Goal: Transaction & Acquisition: Book appointment/travel/reservation

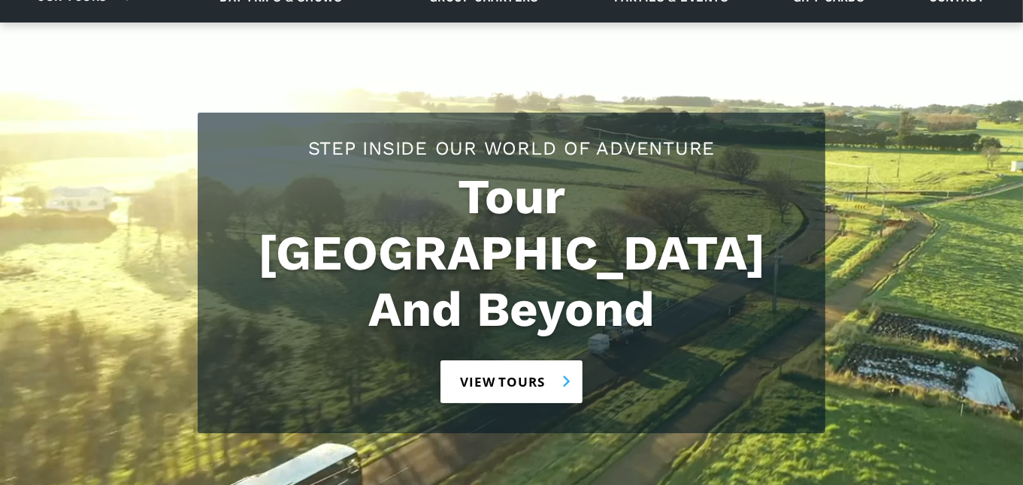
scroll to position [150, 0]
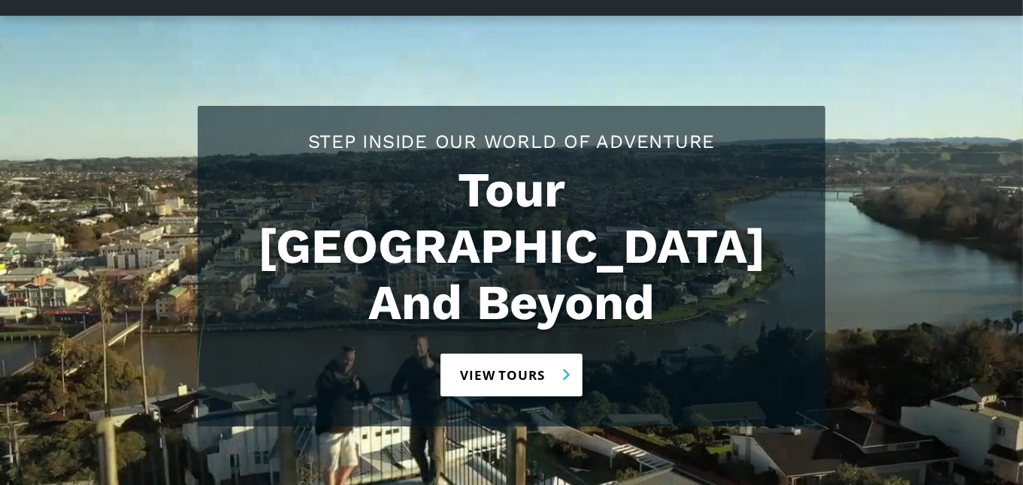
click at [560, 354] on link "View tours" at bounding box center [511, 375] width 142 height 43
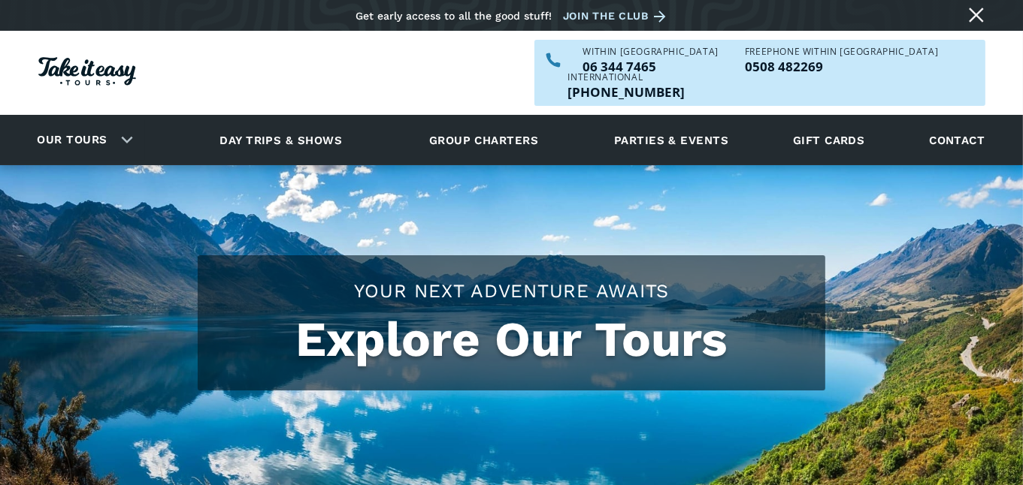
checkbox input "true"
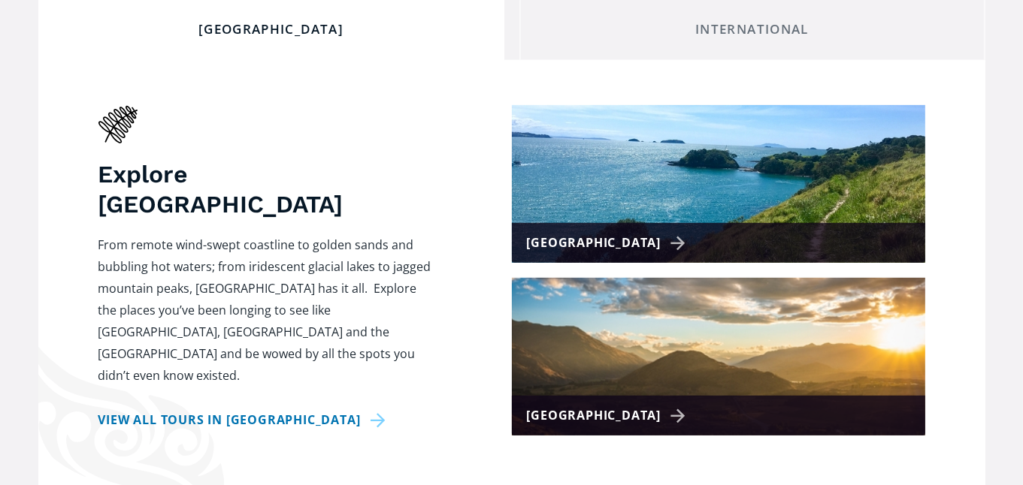
scroll to position [601, 0]
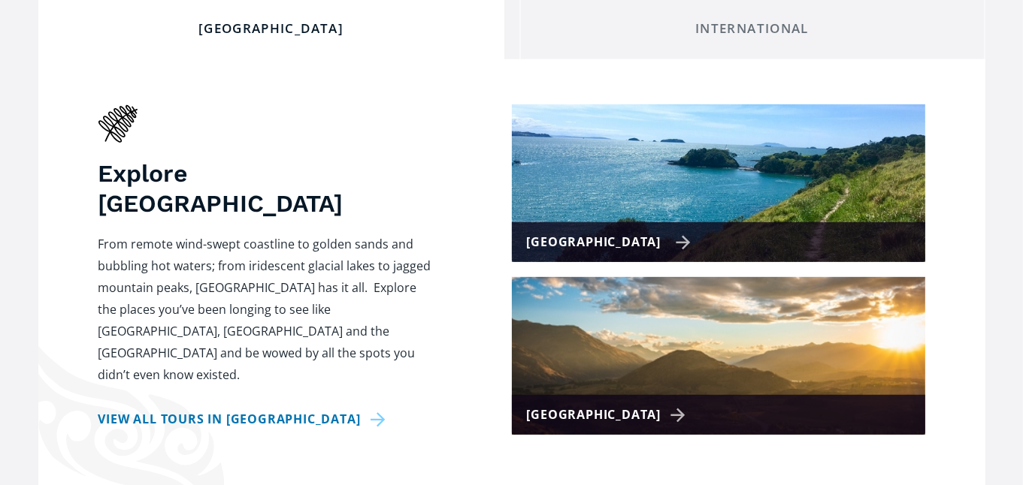
click at [645, 231] on div "[GEOGRAPHIC_DATA]" at bounding box center [609, 242] width 165 height 22
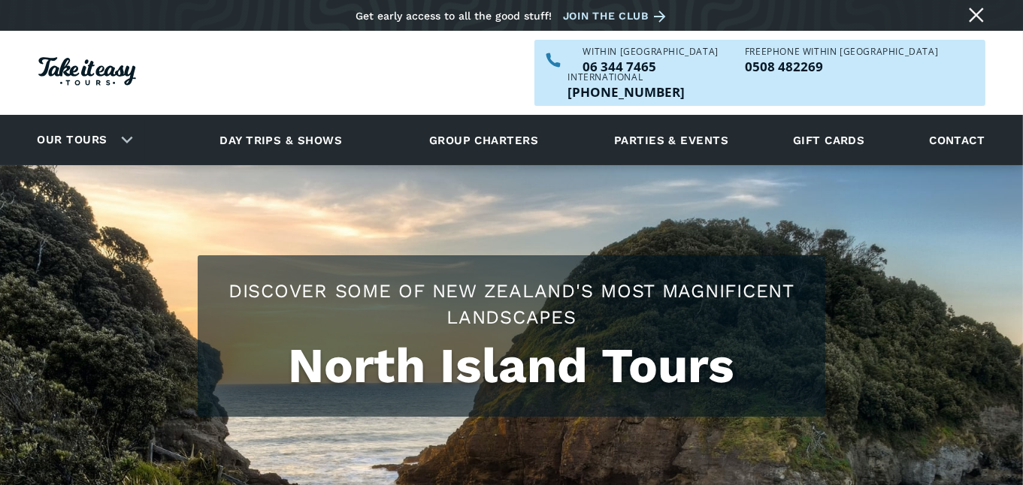
checkbox input "true"
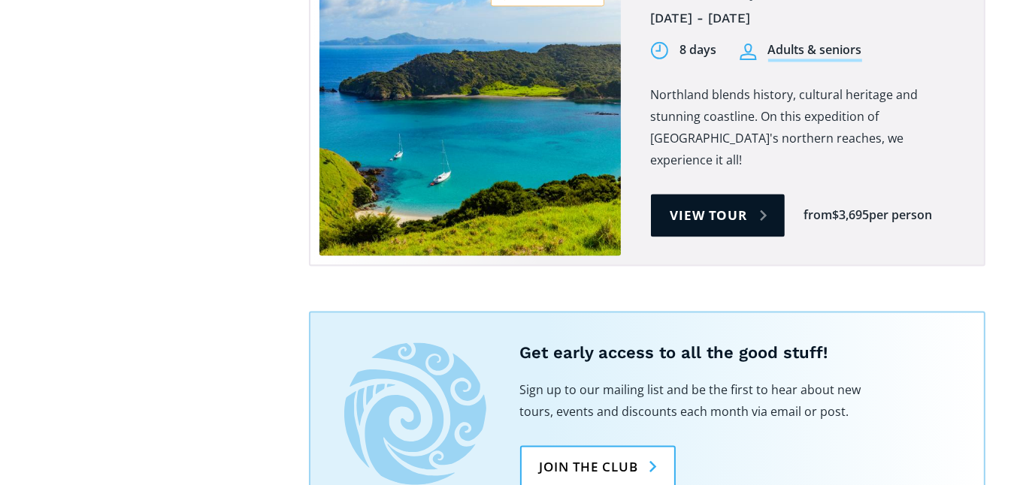
scroll to position [2855, 0]
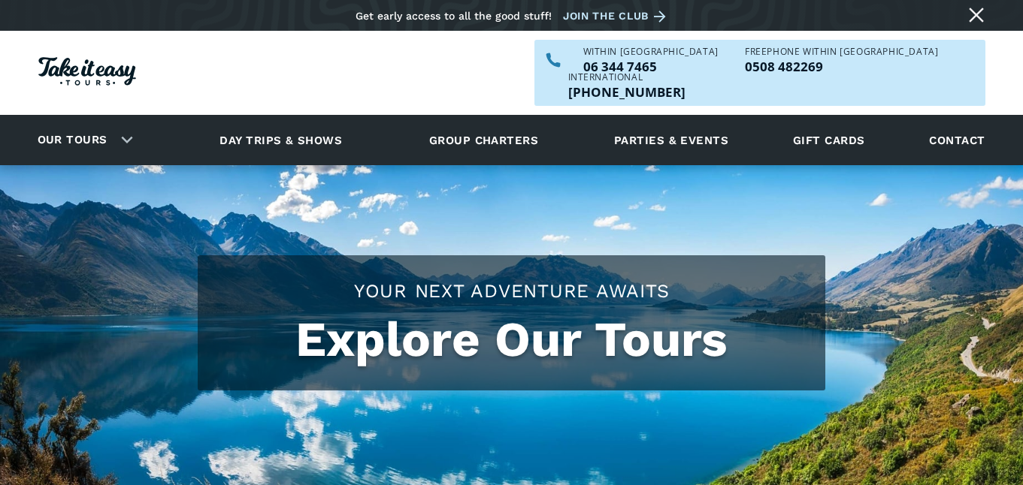
scroll to position [601, 0]
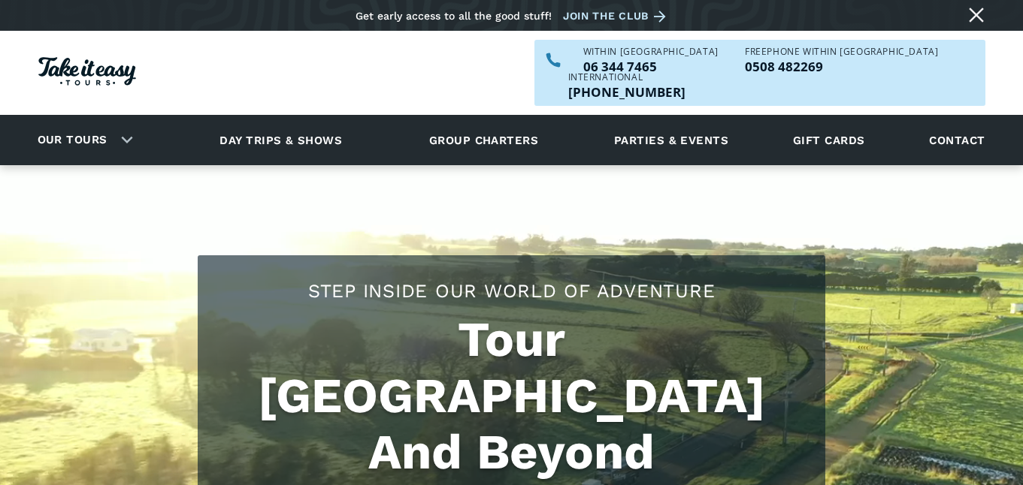
scroll to position [150, 0]
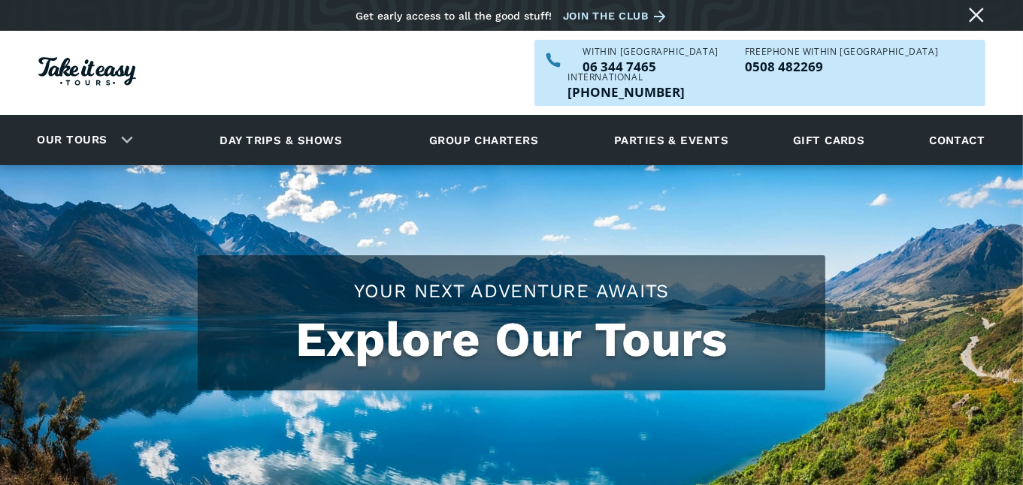
checkbox input "true"
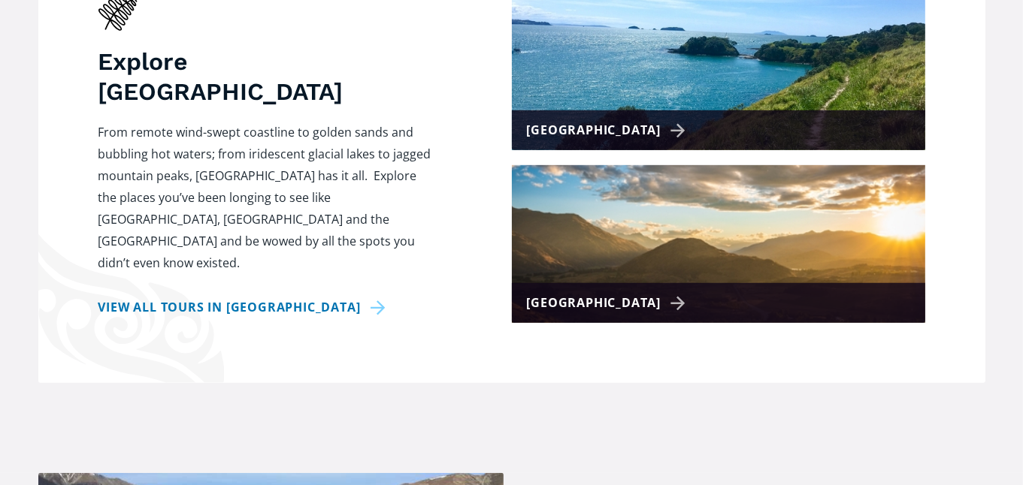
scroll to position [752, 0]
